Goal: Check status

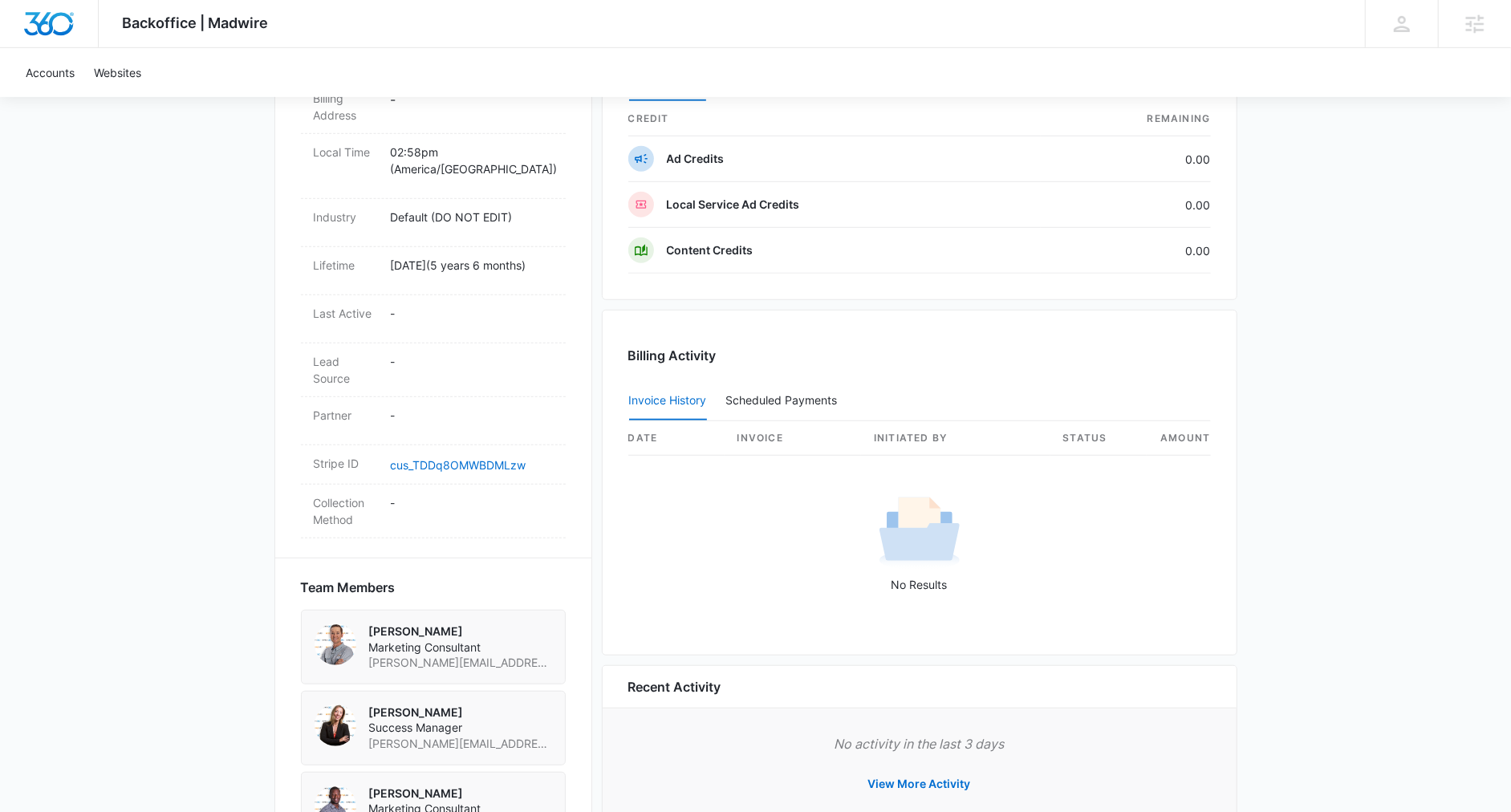
scroll to position [781, 0]
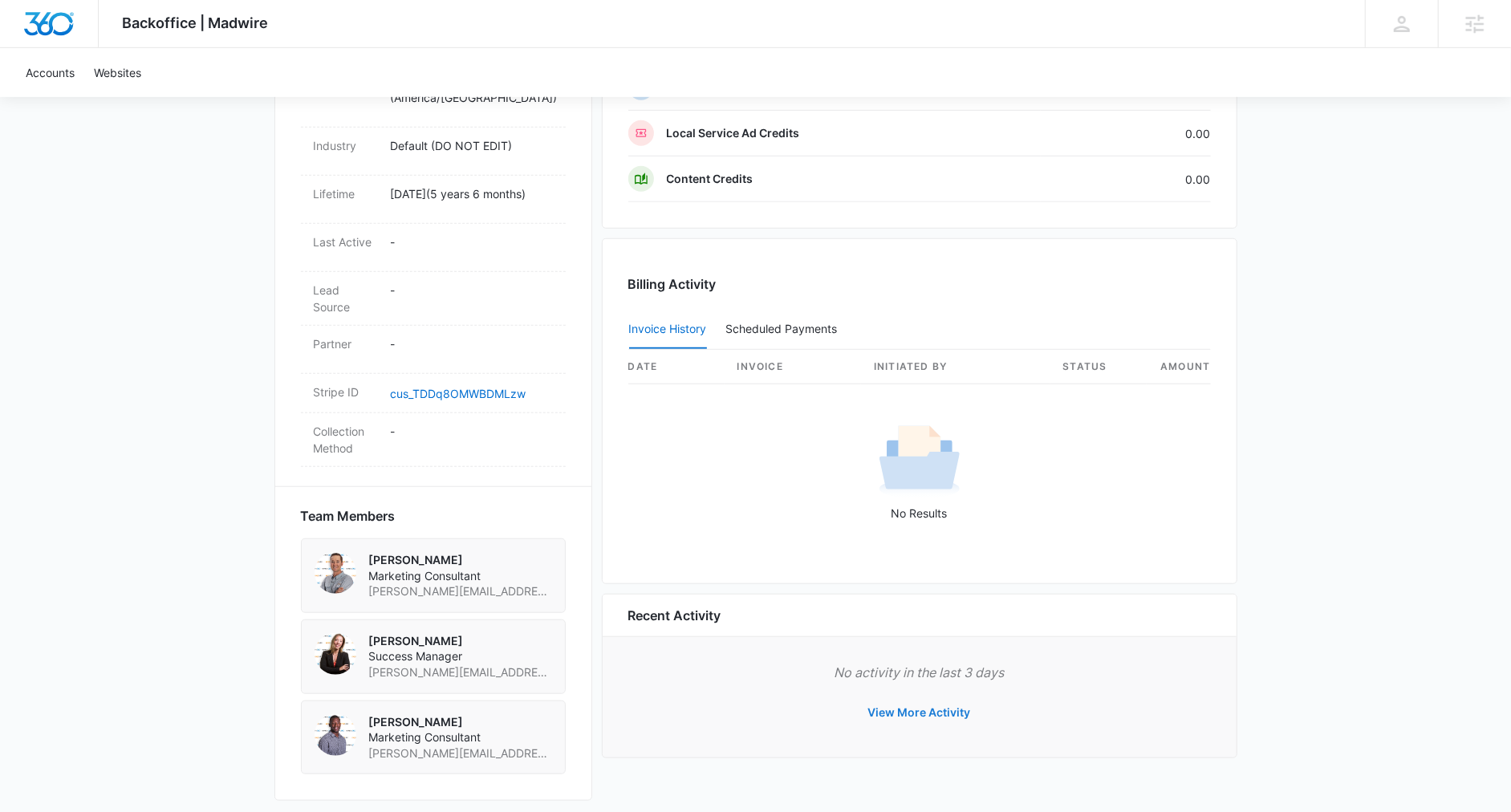
click at [938, 710] on button "View More Activity" at bounding box center [919, 712] width 134 height 38
